Goal: Entertainment & Leisure: Browse casually

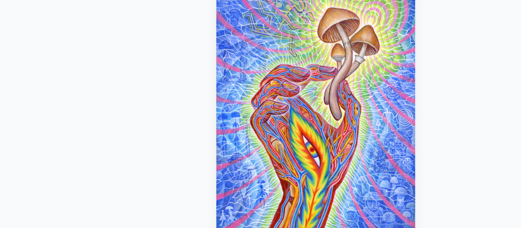
scroll to position [31, 0]
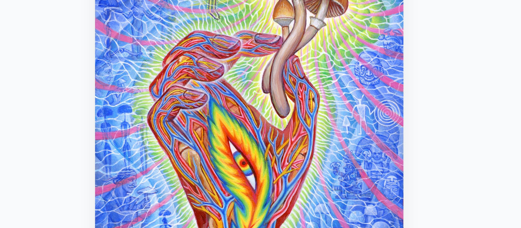
click at [287, 142] on img "2 / 22" at bounding box center [260, 133] width 143 height 183
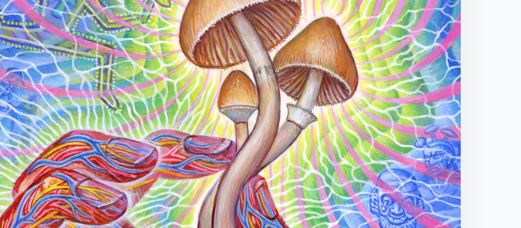
click at [296, 90] on img "2 / 22" at bounding box center [260, 133] width 143 height 183
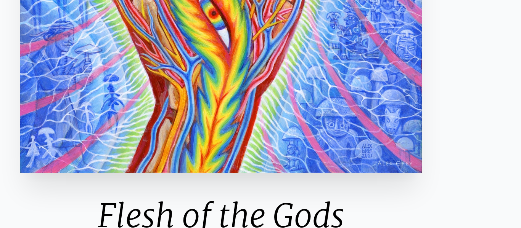
scroll to position [49, 0]
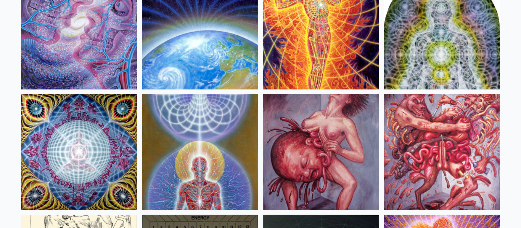
scroll to position [7709, 0]
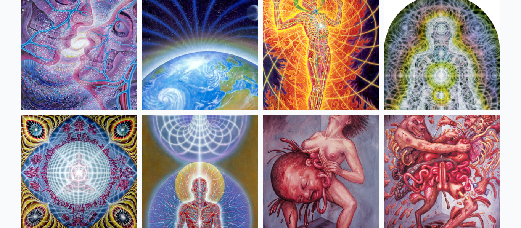
click at [310, 96] on img at bounding box center [321, 52] width 116 height 116
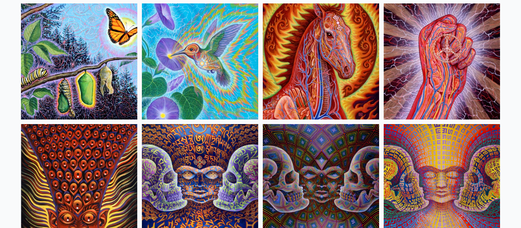
scroll to position [3829, 0]
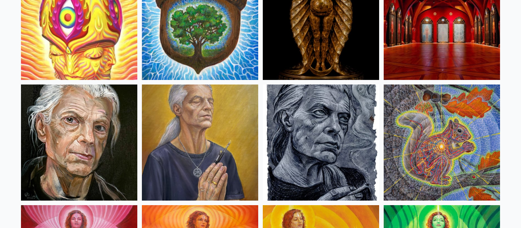
scroll to position [343, 0]
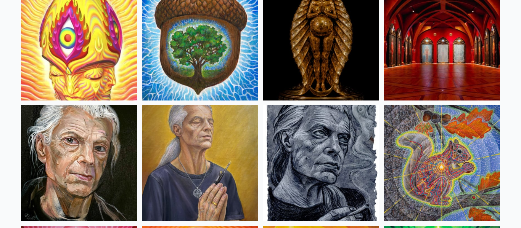
click at [217, 44] on img at bounding box center [200, 42] width 116 height 116
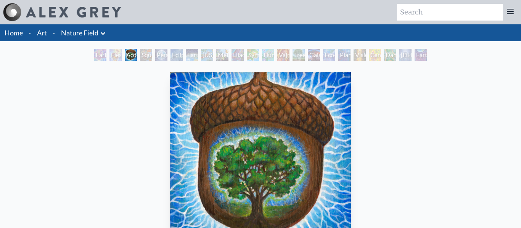
click at [304, 51] on div "Tree & Person" at bounding box center [299, 55] width 12 height 12
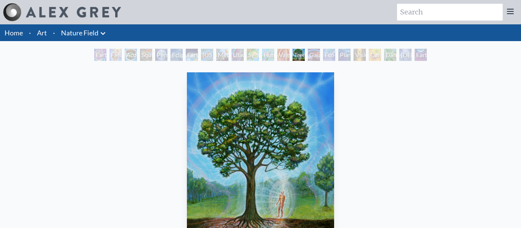
click at [282, 54] on div "Vajra Horse" at bounding box center [283, 55] width 12 height 12
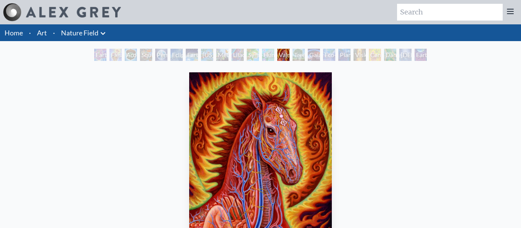
click at [257, 50] on div "Symbiosis: Gall Wasp & Oak Tree" at bounding box center [253, 55] width 12 height 12
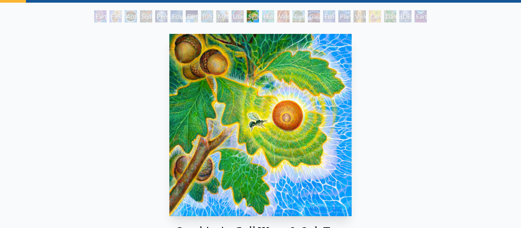
scroll to position [53, 0]
